Goal: Information Seeking & Learning: Learn about a topic

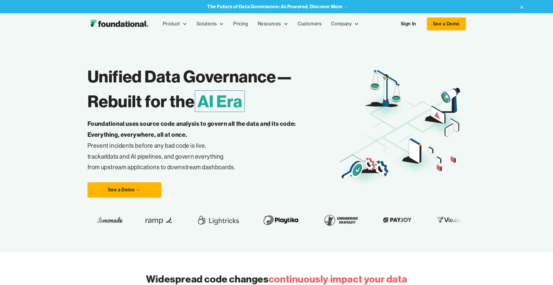
click at [43, 133] on div "Unified Data Governance— Rebuilt for the AI Era Foundational uses source code a…" at bounding box center [276, 144] width 553 height 218
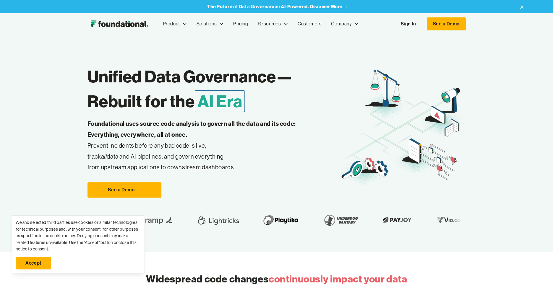
click at [35, 265] on link "Accept" at bounding box center [33, 263] width 35 height 12
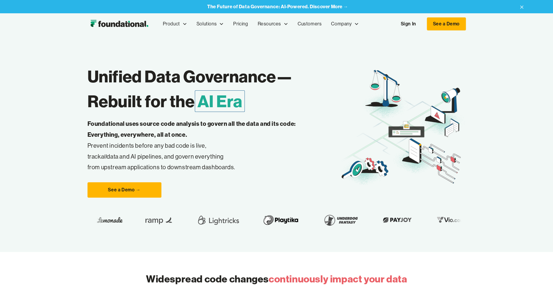
click at [36, 195] on div "Unified Data Governance— Rebuilt for the AI Era Foundational uses source code a…" at bounding box center [276, 144] width 553 height 218
click at [254, 161] on p "Foundational uses source code analysis to govern all the data and its code: Eve…" at bounding box center [200, 146] width 227 height 54
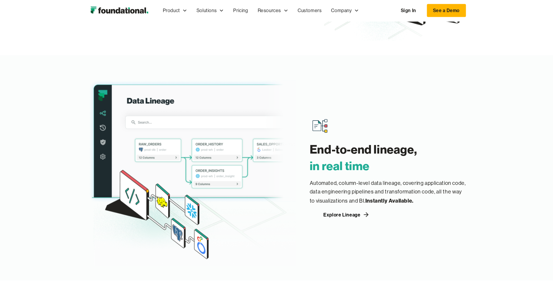
scroll to position [616, 0]
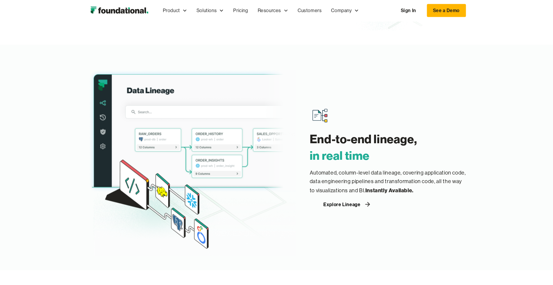
click at [351, 203] on div "Explore Lineage" at bounding box center [341, 204] width 37 height 5
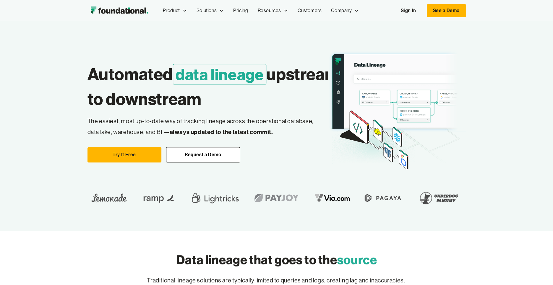
scroll to position [1, 0]
click at [60, 176] on div "Automated data lineage upstream to downstream Easily change dbt Without breakin…" at bounding box center [276, 126] width 553 height 211
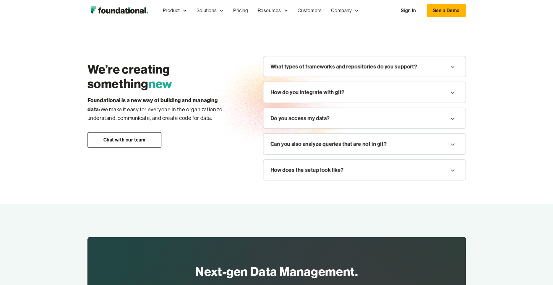
scroll to position [704, 0]
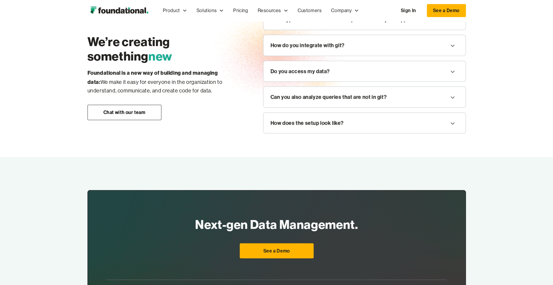
click at [28, 116] on div "We’re creating something new Foundational is a new way of building and managing…" at bounding box center [276, 72] width 553 height 172
